Goal: Task Accomplishment & Management: Use online tool/utility

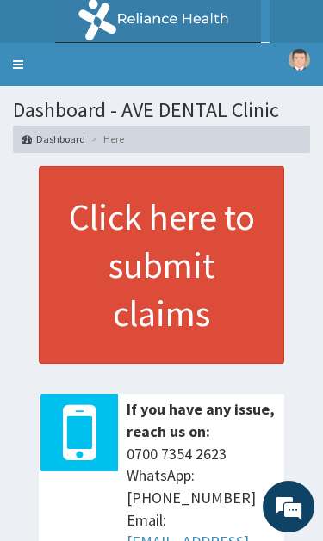
click at [22, 65] on link "Toggle navigation" at bounding box center [18, 64] width 36 height 43
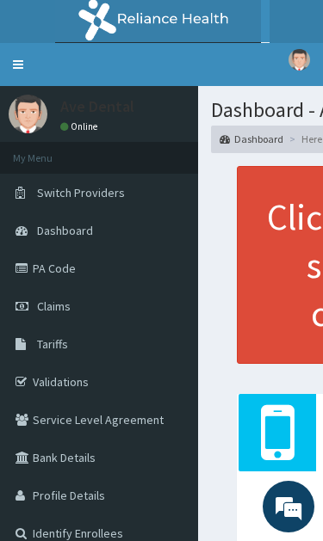
click at [97, 270] on link "PA Code" at bounding box center [99, 268] width 198 height 38
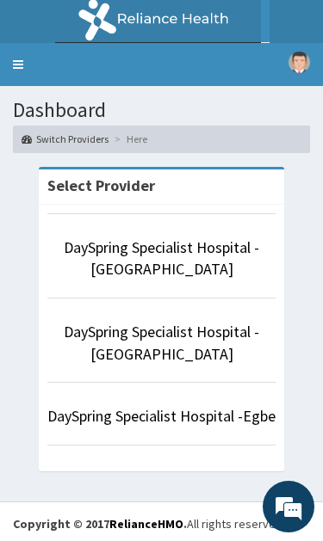
click at [144, 265] on link "DaySpring Specialist Hospital - [GEOGRAPHIC_DATA]" at bounding box center [161, 258] width 195 height 42
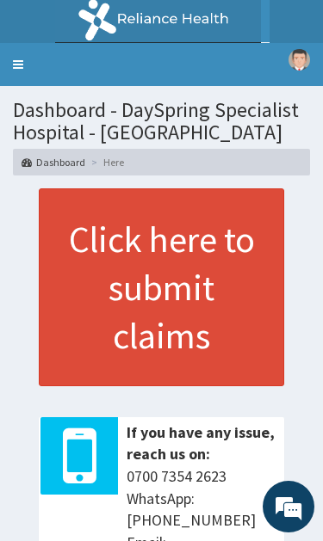
click at [33, 54] on link "Toggle navigation" at bounding box center [18, 64] width 36 height 43
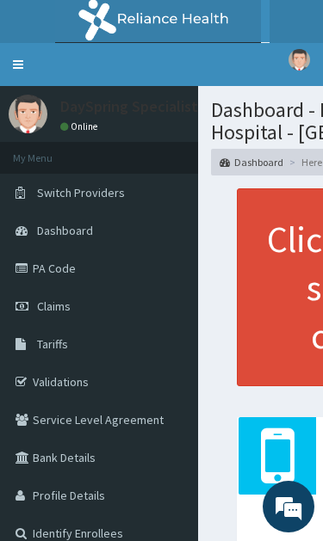
click at [47, 271] on link "PA Code" at bounding box center [99, 268] width 198 height 38
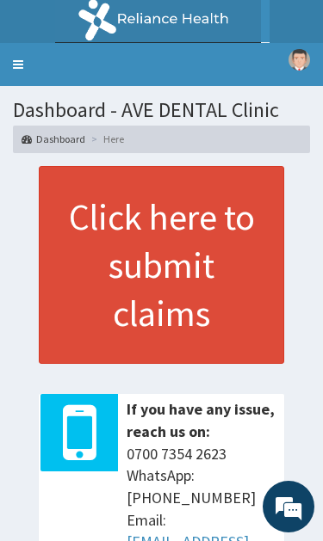
click at [28, 52] on link "Toggle navigation" at bounding box center [18, 64] width 36 height 43
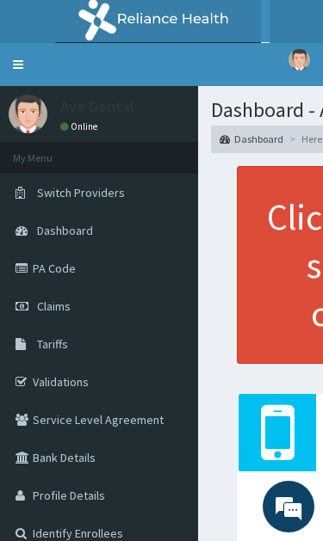
click at [72, 276] on link "PA Code" at bounding box center [99, 268] width 198 height 38
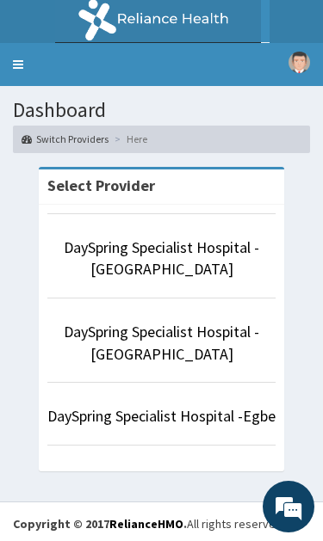
click at [206, 253] on link "DaySpring Specialist Hospital - [GEOGRAPHIC_DATA]" at bounding box center [161, 258] width 195 height 42
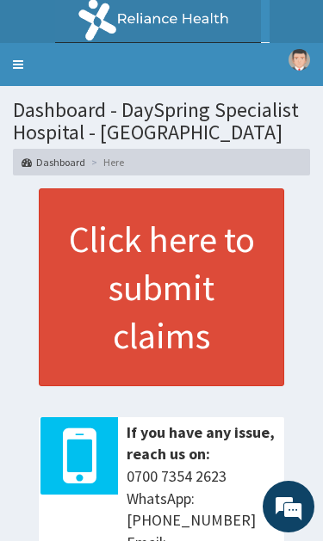
click at [22, 85] on link "Toggle navigation" at bounding box center [18, 64] width 36 height 43
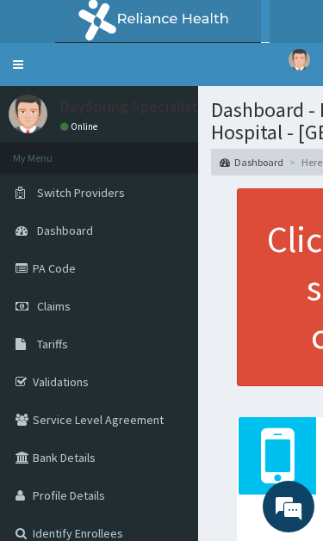
click at [96, 275] on link "PA Code" at bounding box center [99, 268] width 198 height 38
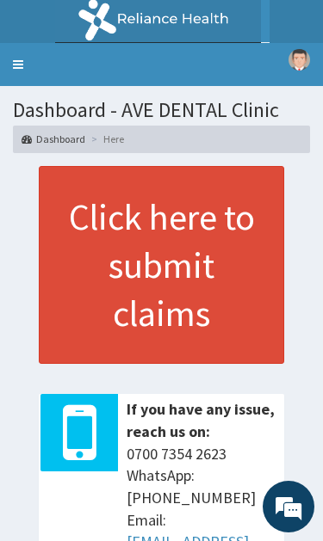
click at [24, 52] on link "Toggle navigation" at bounding box center [18, 64] width 36 height 43
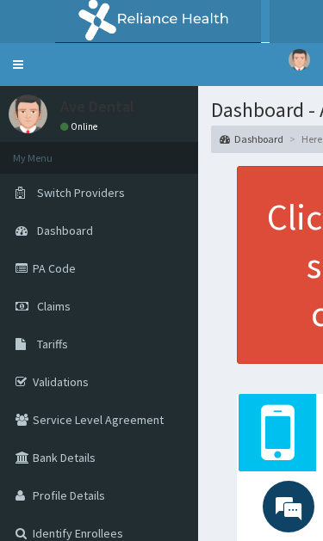
click at [101, 265] on link "PA Code" at bounding box center [99, 268] width 198 height 38
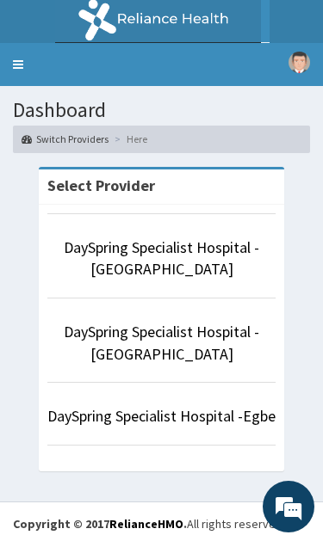
click at [175, 248] on link "DaySpring Specialist Hospital - [GEOGRAPHIC_DATA]" at bounding box center [161, 258] width 195 height 42
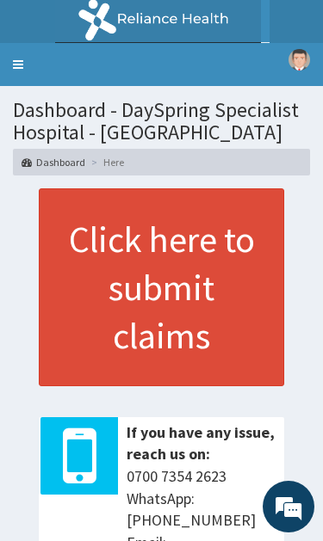
click at [19, 65] on link "Toggle navigation" at bounding box center [18, 64] width 36 height 43
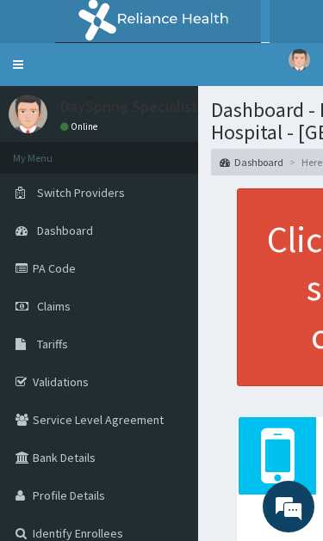
click at [95, 274] on link "PA Code" at bounding box center [99, 268] width 198 height 38
